Goal: Check status: Check status

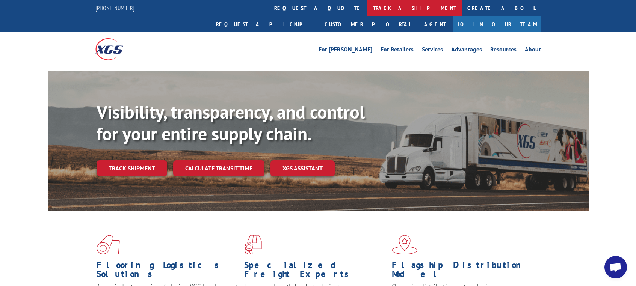
click at [367, 8] on link "track a shipment" at bounding box center [414, 8] width 94 height 16
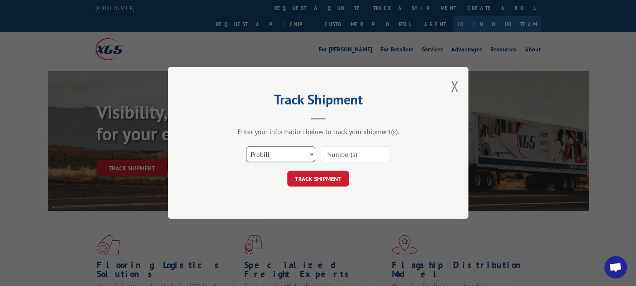
click at [273, 154] on select "Select category... Probill BOL PO" at bounding box center [280, 155] width 69 height 16
select select "bol"
click at [246, 147] on select "Select category... Probill BOL PO" at bounding box center [280, 155] width 69 height 16
click at [362, 159] on input at bounding box center [355, 155] width 69 height 16
paste input "HHH0061152581"
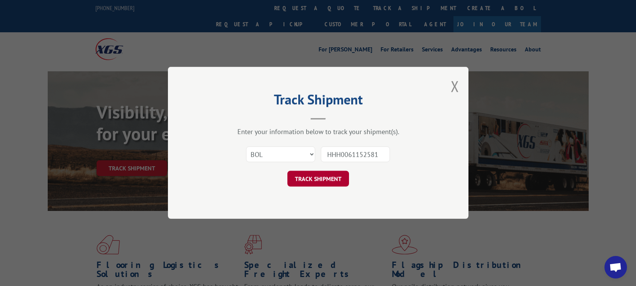
type input "HHH0061152581"
click at [326, 182] on button "TRACK SHIPMENT" at bounding box center [318, 179] width 62 height 16
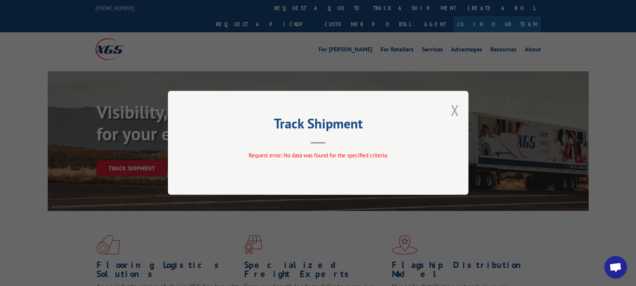
click at [456, 103] on button "Close modal" at bounding box center [455, 110] width 8 height 20
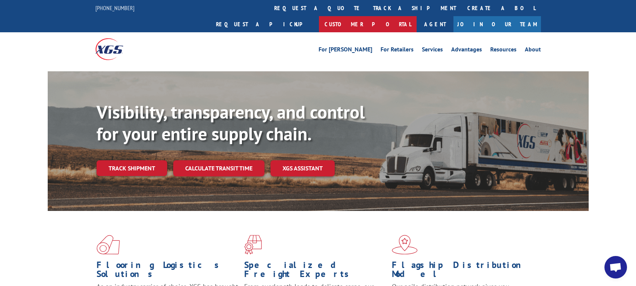
click at [416, 16] on link "Customer Portal" at bounding box center [368, 24] width 98 height 16
